Goal: Find specific page/section: Find specific page/section

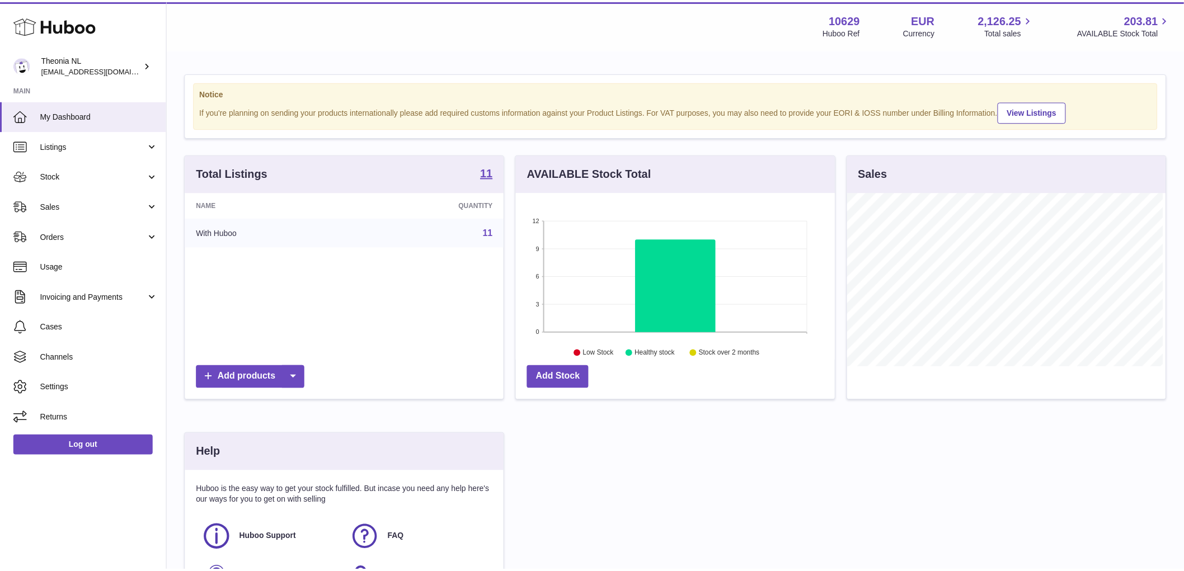
scroll to position [559382, 559239]
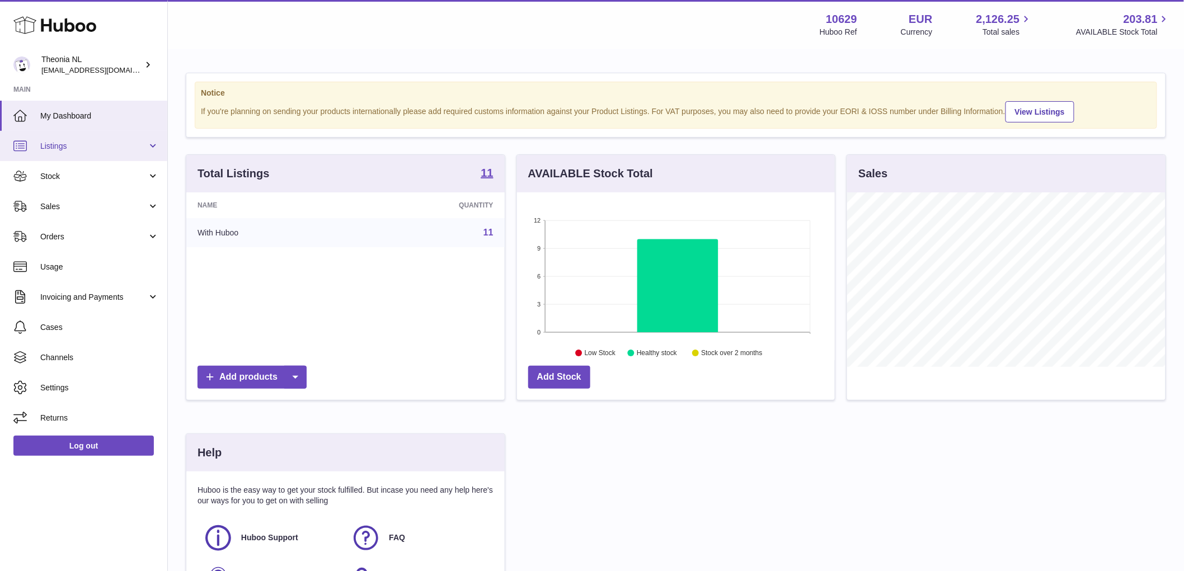
click at [91, 143] on span "Listings" at bounding box center [93, 146] width 107 height 11
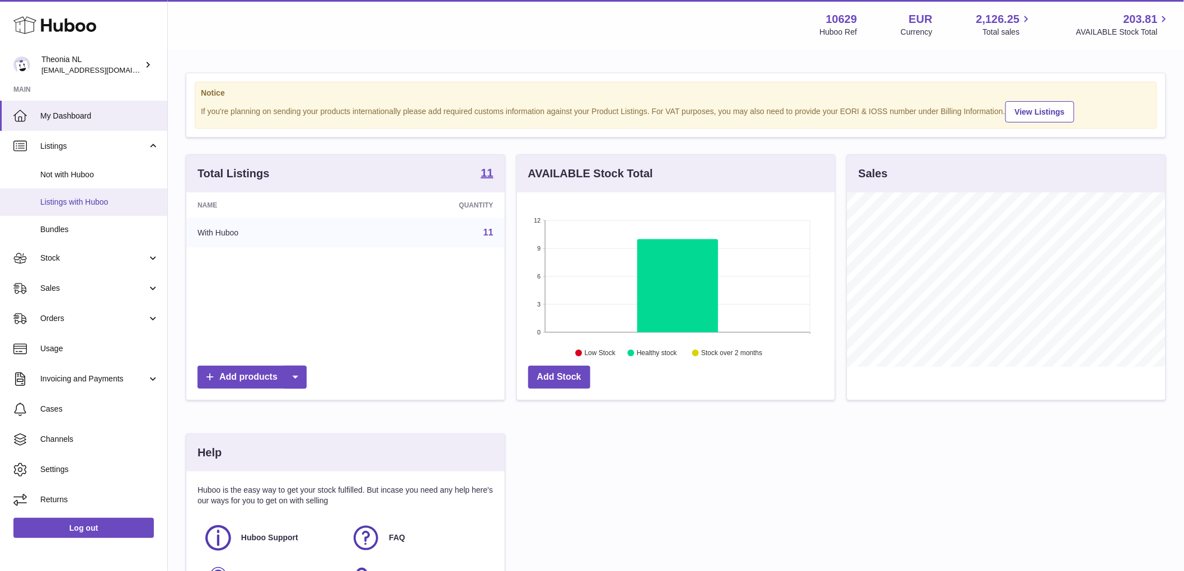
click at [110, 210] on link "Listings with Huboo" at bounding box center [83, 202] width 167 height 27
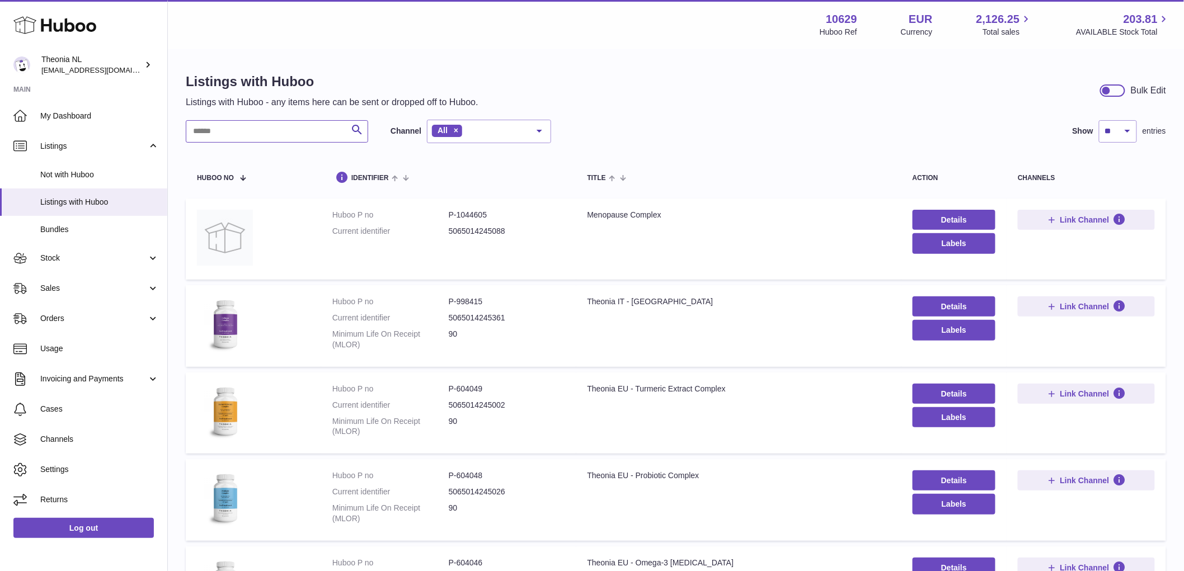
click at [281, 129] on input "text" at bounding box center [277, 131] width 182 height 22
click at [112, 209] on link "Listings with Huboo" at bounding box center [83, 202] width 167 height 27
click at [87, 322] on span "Orders" at bounding box center [93, 318] width 107 height 11
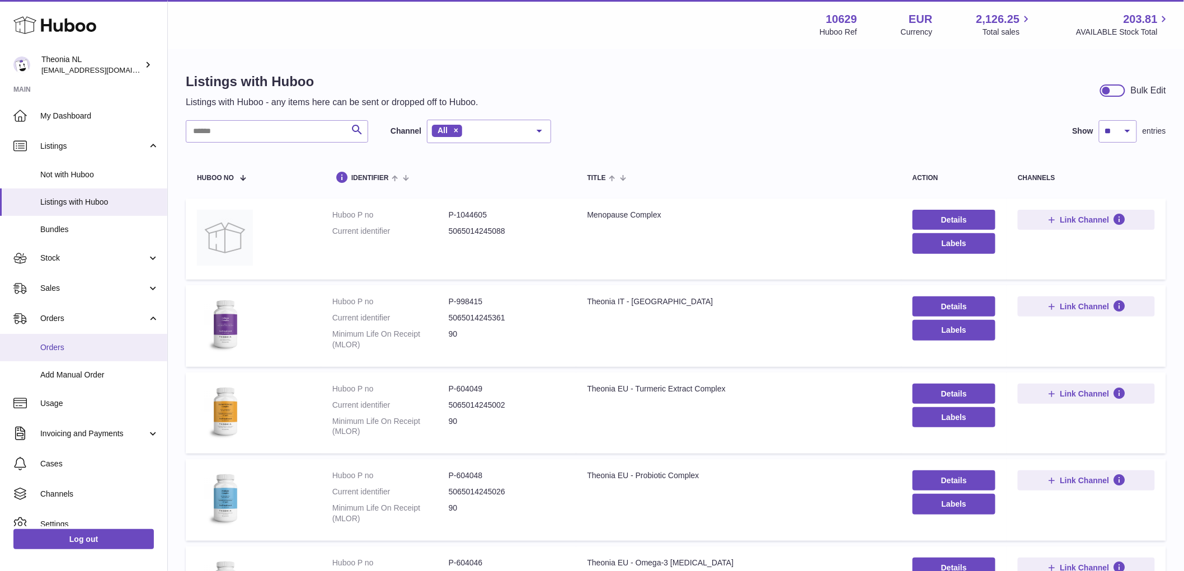
click at [68, 355] on link "Orders" at bounding box center [83, 347] width 167 height 27
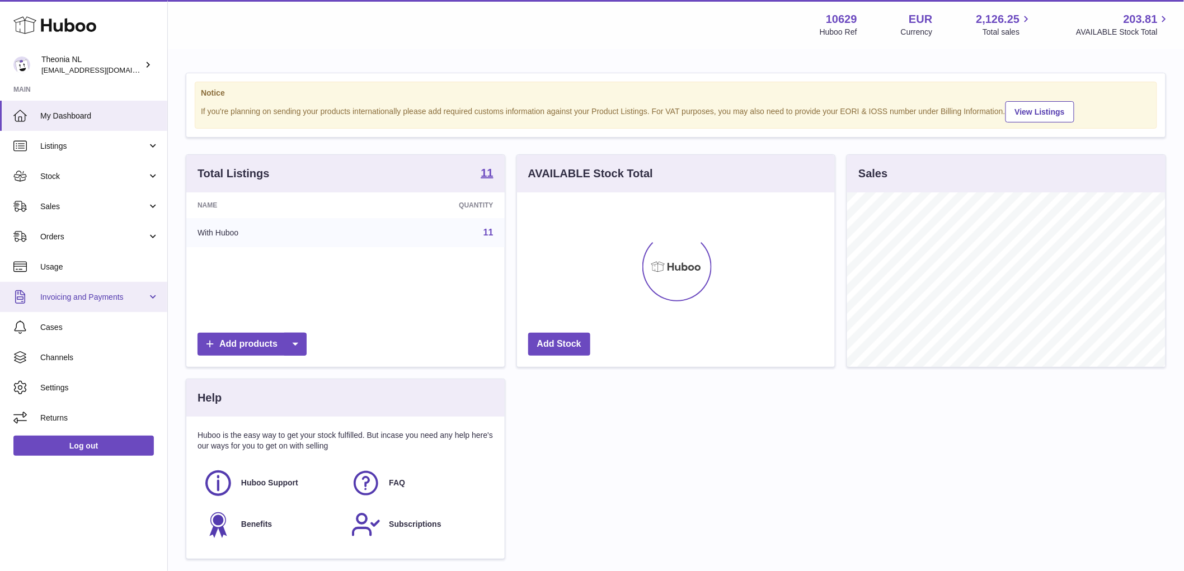
scroll to position [175, 318]
click at [87, 242] on link "Orders" at bounding box center [83, 237] width 167 height 30
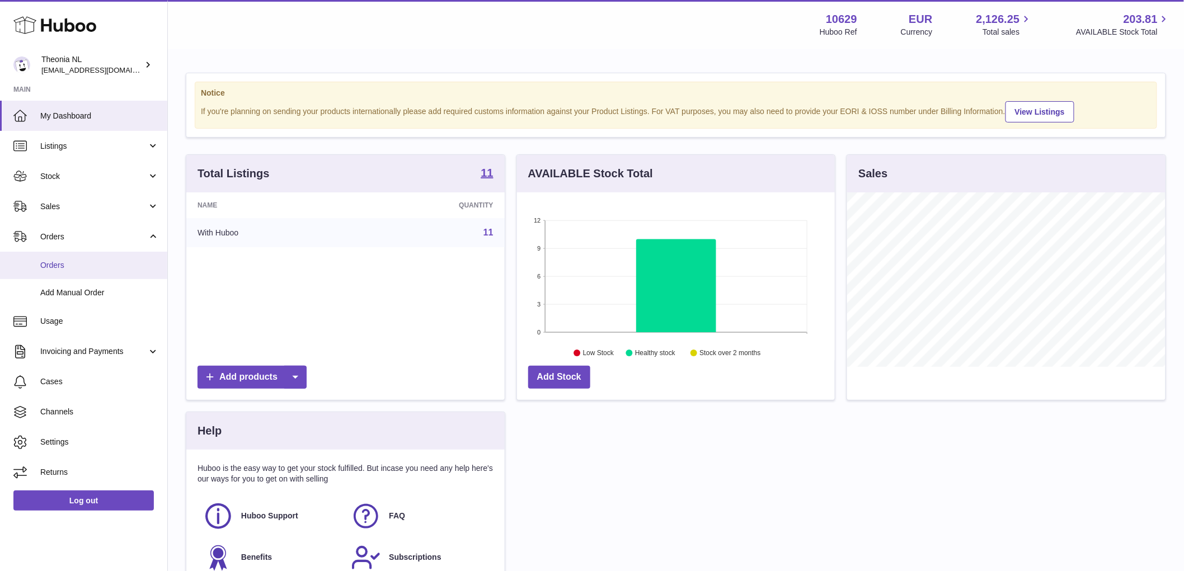
click at [87, 266] on span "Orders" at bounding box center [99, 265] width 119 height 11
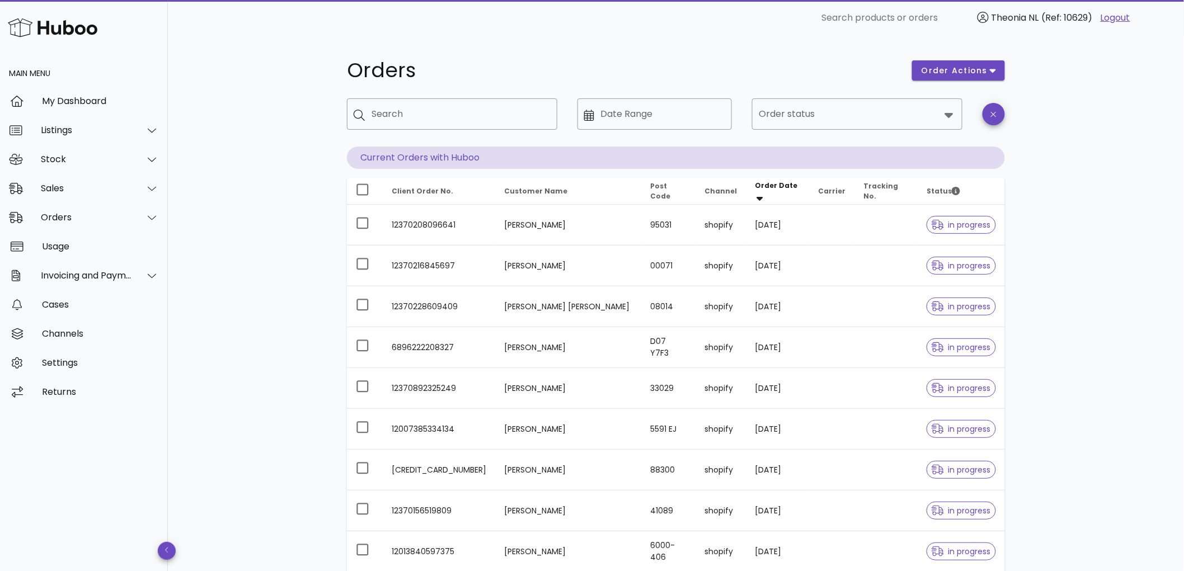
click at [79, 194] on div "Sales" at bounding box center [84, 188] width 168 height 29
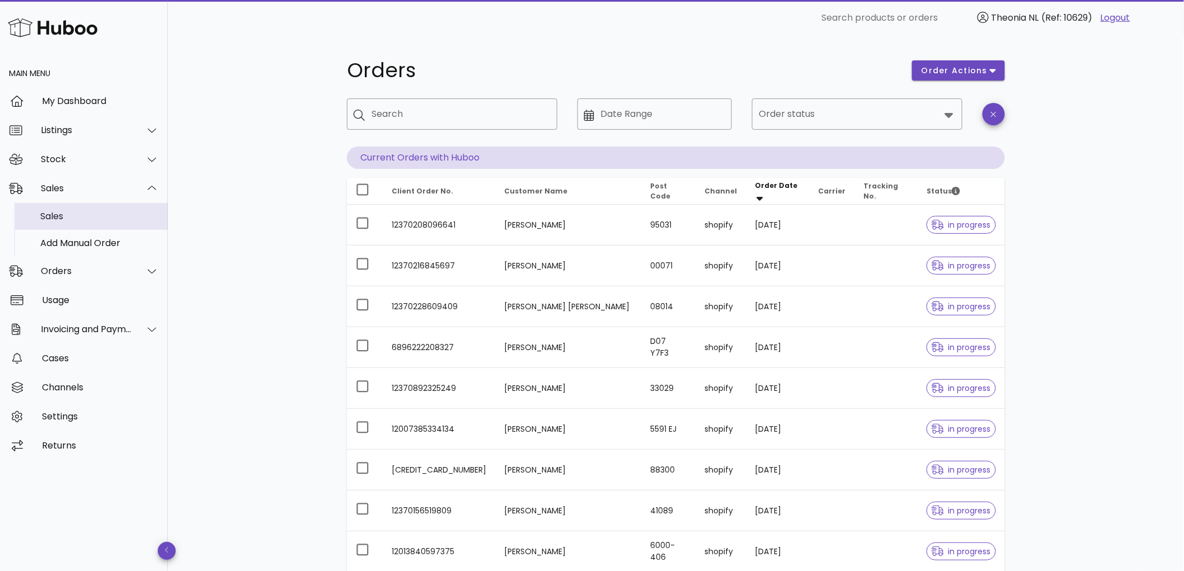
click at [65, 217] on div "Sales" at bounding box center [99, 216] width 119 height 11
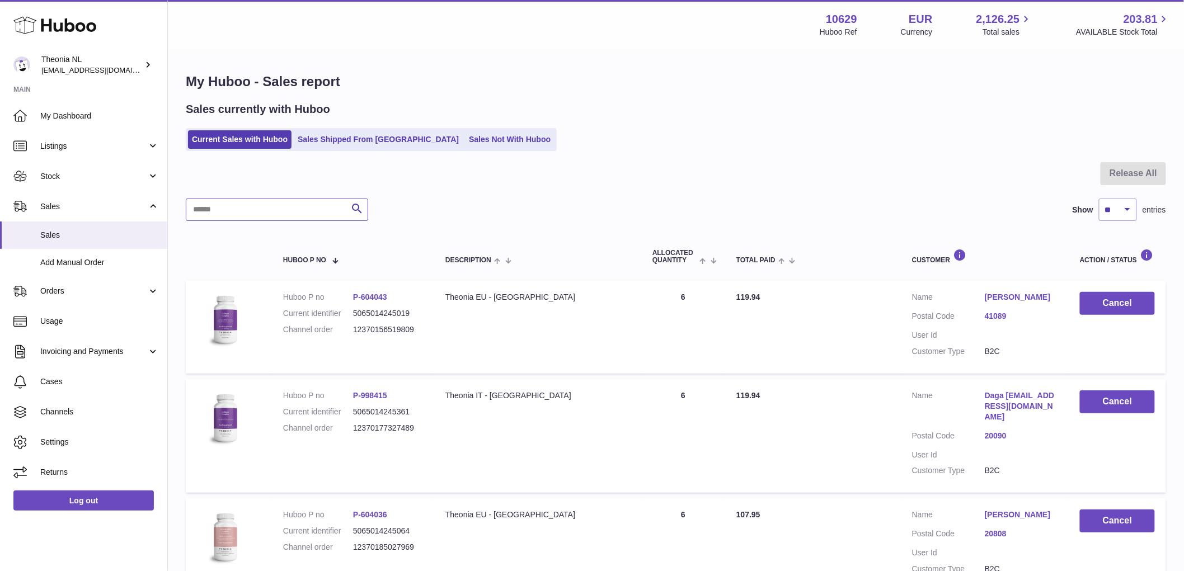
click at [236, 205] on input "text" at bounding box center [277, 210] width 182 height 22
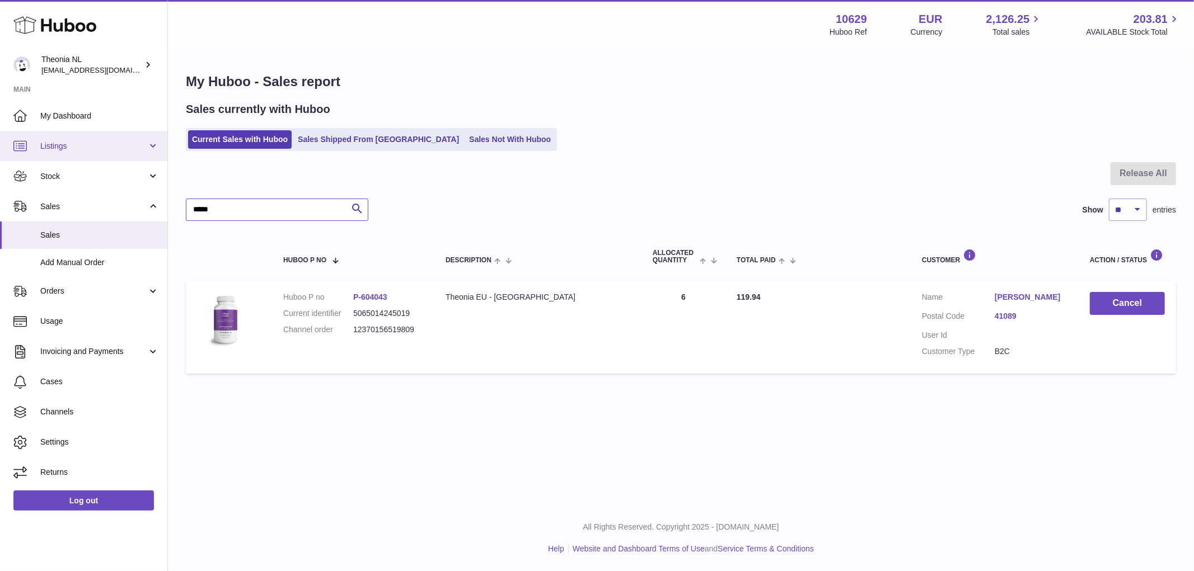
type input "*****"
click at [81, 142] on span "Listings" at bounding box center [93, 146] width 107 height 11
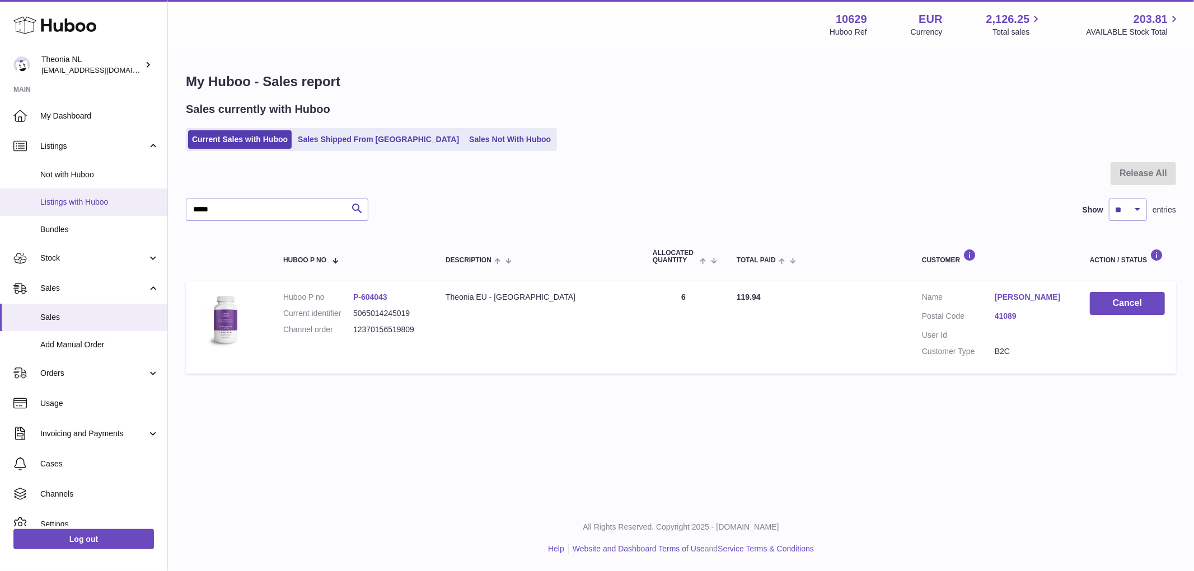
click at [101, 198] on span "Listings with Huboo" at bounding box center [99, 202] width 119 height 11
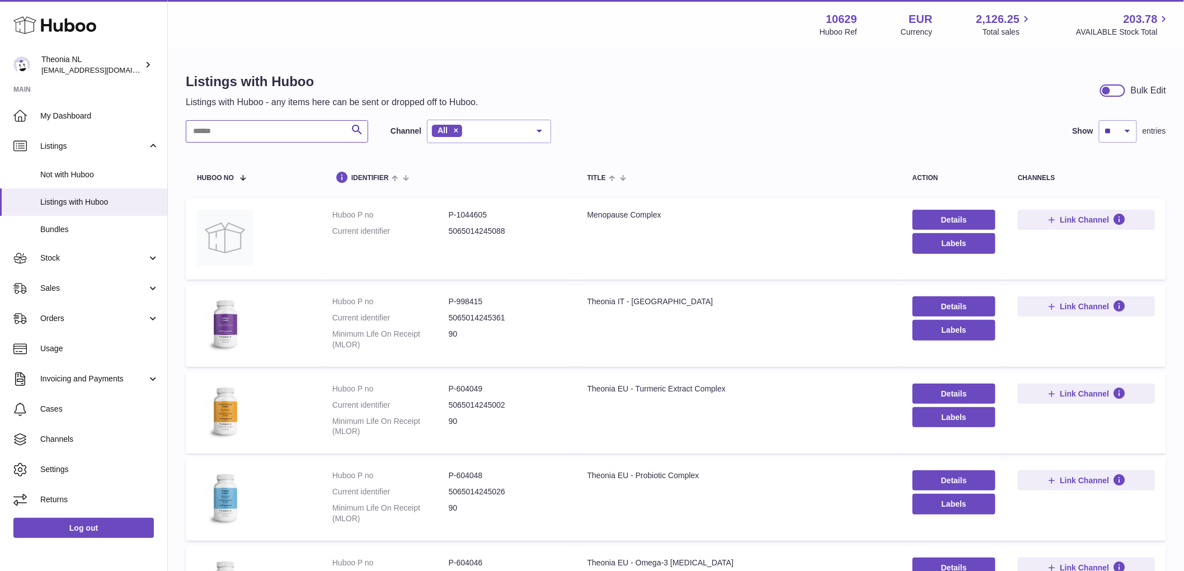
click at [273, 131] on input "text" at bounding box center [277, 131] width 182 height 22
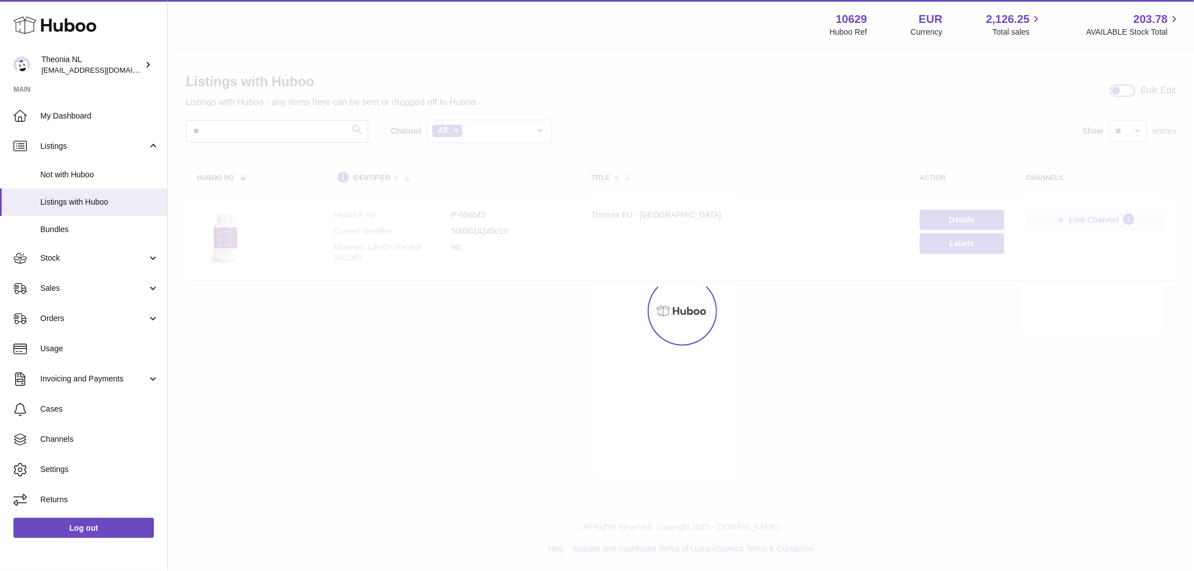
type input "*"
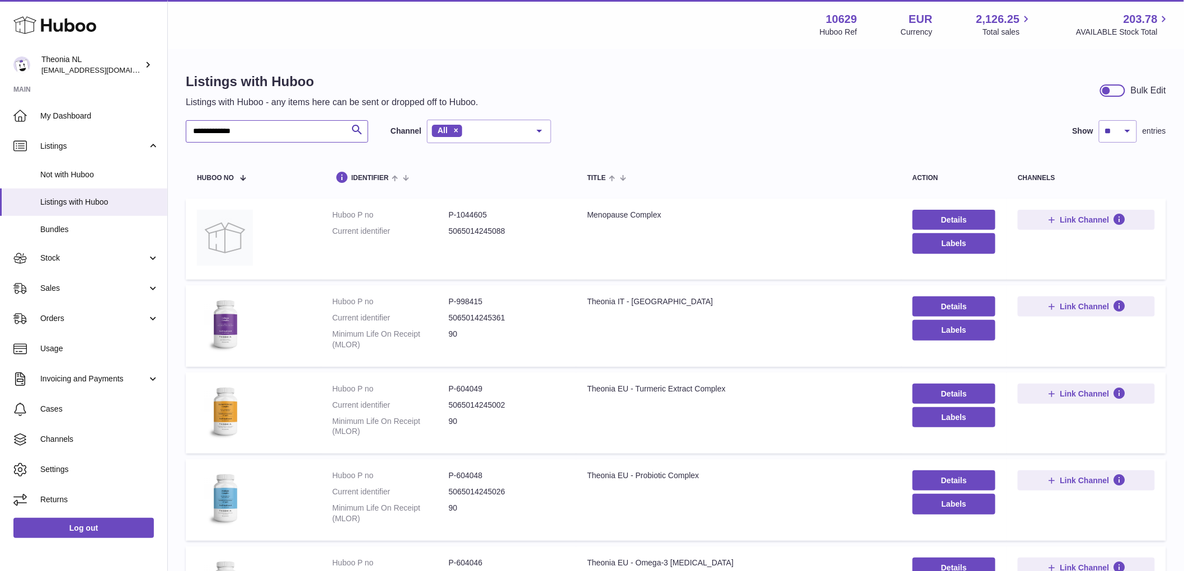
type input "**********"
